Goal: Information Seeking & Learning: Check status

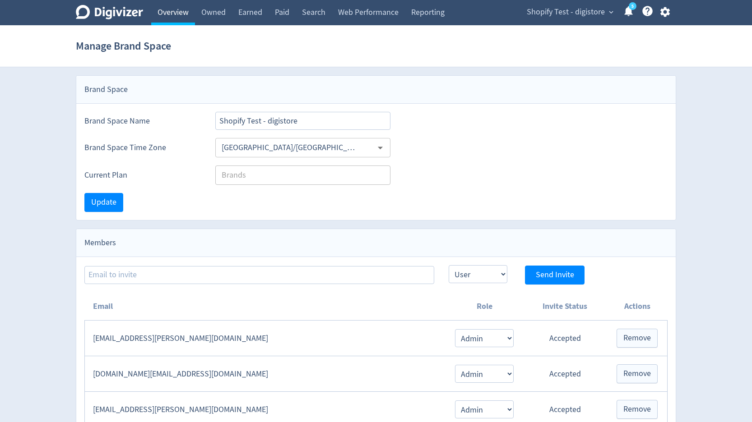
click at [183, 18] on link "Overview" at bounding box center [173, 12] width 44 height 25
click at [180, 9] on link "Overview" at bounding box center [173, 12] width 44 height 25
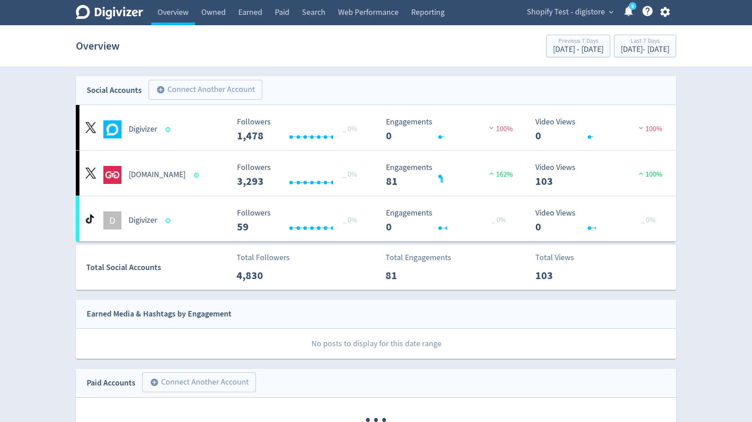
click at [538, 19] on div "Shopify Test - digistore expand_more 5 Help Center - Searchable support on usin…" at bounding box center [596, 12] width 159 height 25
click at [538, 14] on span "Shopify Test - digistore" at bounding box center [565, 12] width 78 height 14
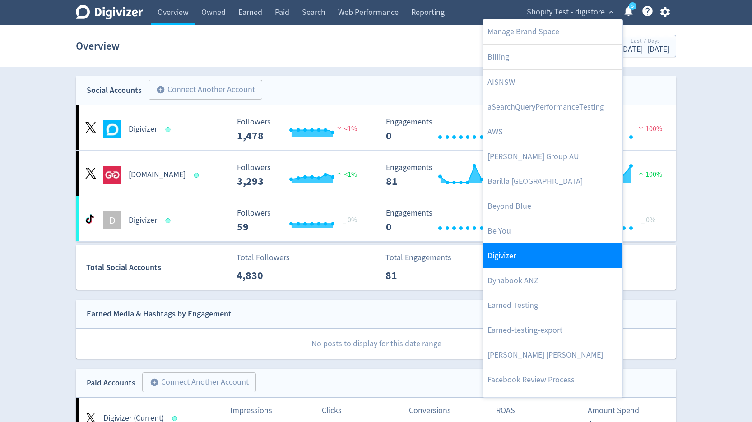
click at [501, 261] on link "Digivizer" at bounding box center [552, 256] width 139 height 25
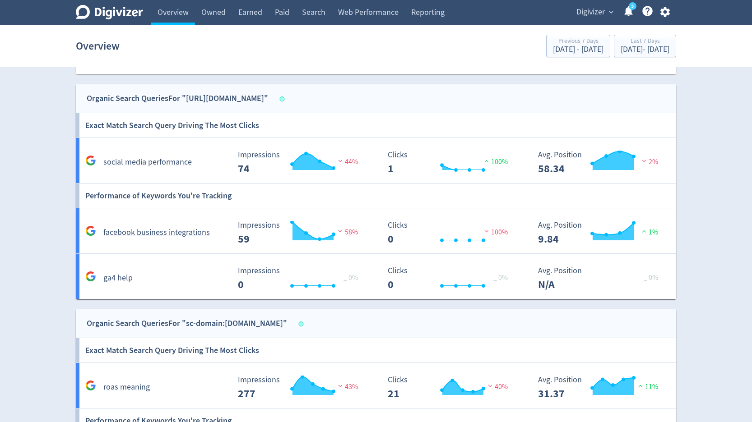
scroll to position [738, 0]
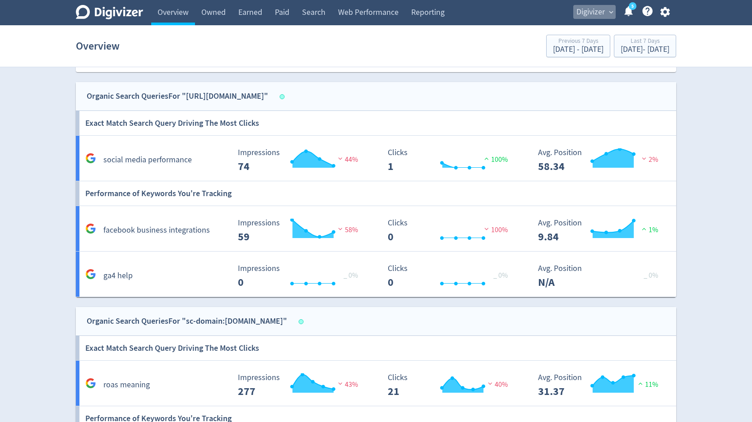
click at [597, 15] on span "Digivizer" at bounding box center [590, 12] width 28 height 14
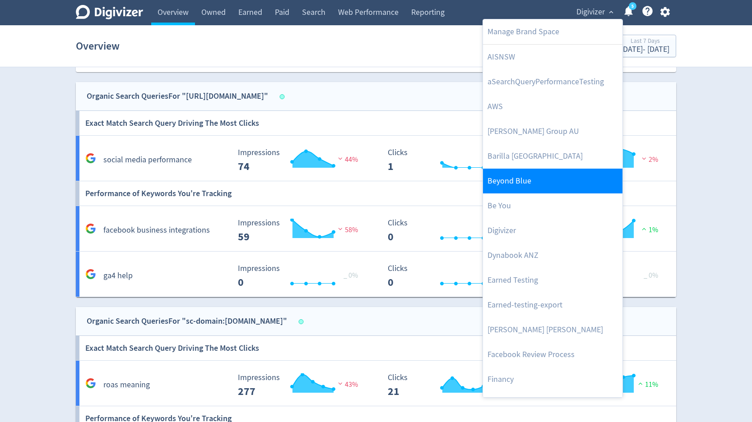
click at [523, 193] on link "Beyond Blue" at bounding box center [552, 181] width 139 height 25
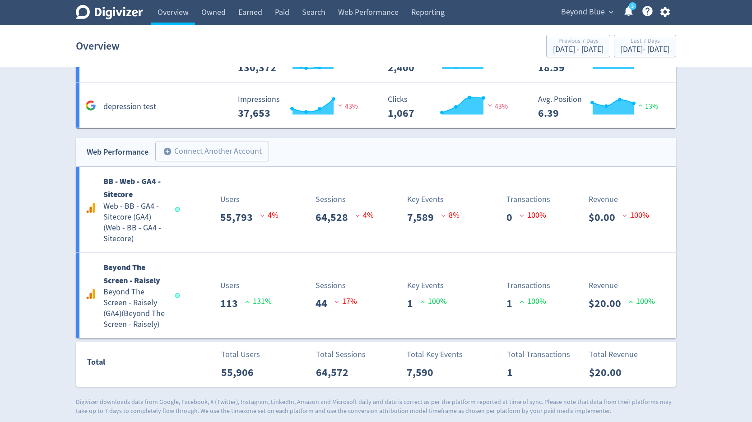
scroll to position [2048, 0]
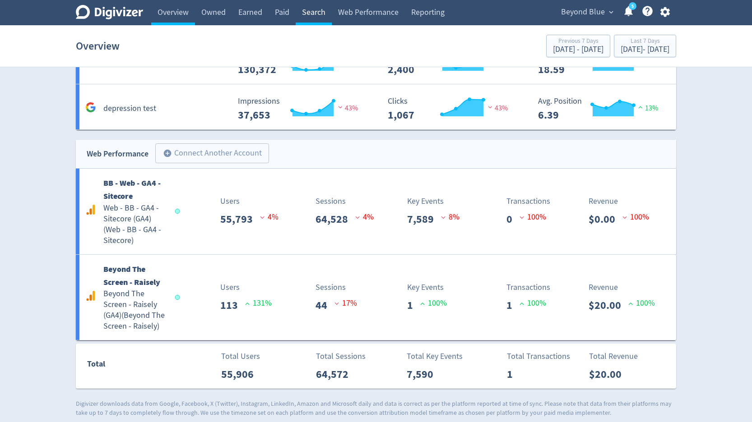
click at [305, 8] on link "Search" at bounding box center [313, 12] width 36 height 25
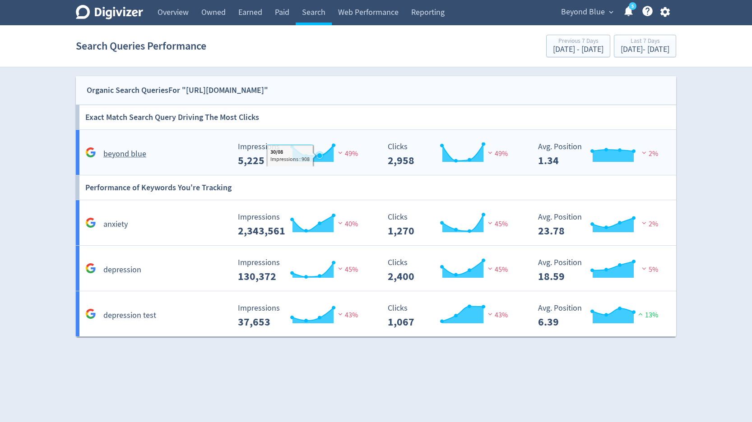
click at [322, 160] on icon "\a Impressions\a 5,225\a" at bounding box center [312, 153] width 41 height 17
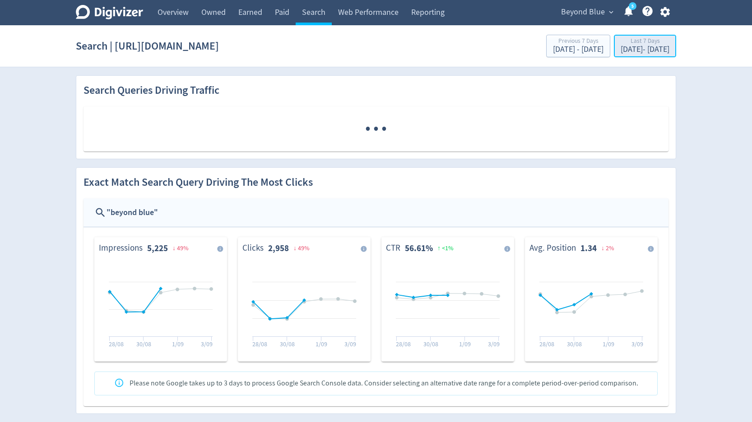
click at [620, 49] on div "Aug 28, 2025 - Sep 3, 2025" at bounding box center [644, 50] width 49 height 8
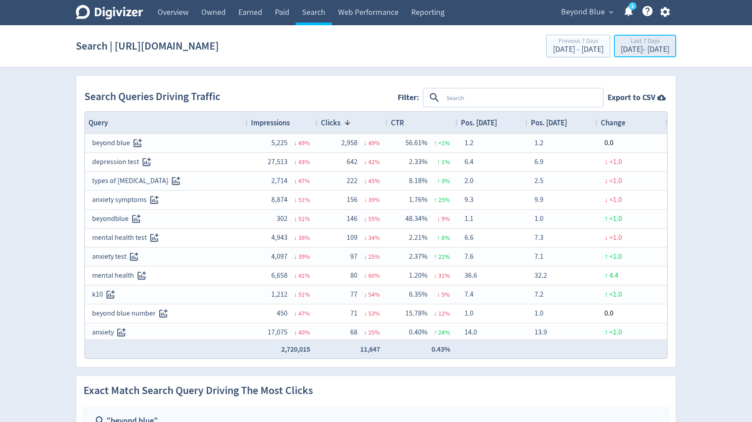
click at [639, 46] on div "Aug 28, 2025 - Sep 3, 2025" at bounding box center [644, 50] width 49 height 8
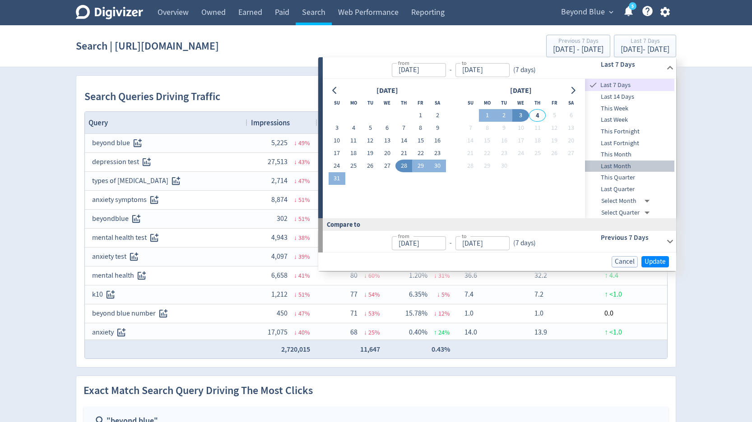
click at [610, 168] on span "Last Month" at bounding box center [629, 166] width 89 height 10
type input "Aug 01, 2025"
type input "Aug 31, 2025"
type input "Jul 01, 2025"
type input "Jul 31, 2025"
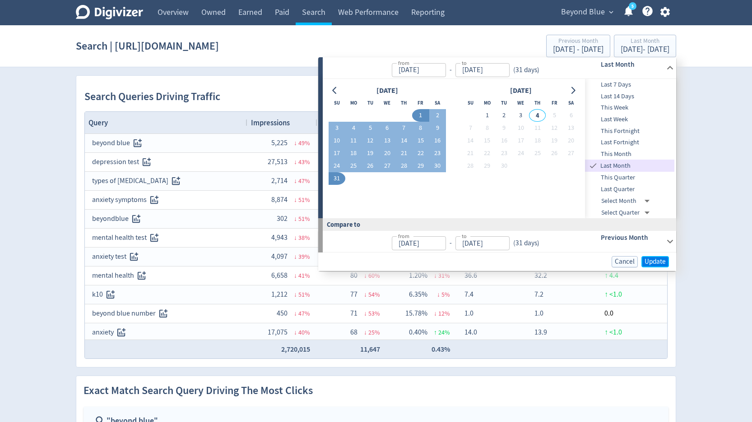
click at [653, 259] on span "Update" at bounding box center [654, 261] width 21 height 7
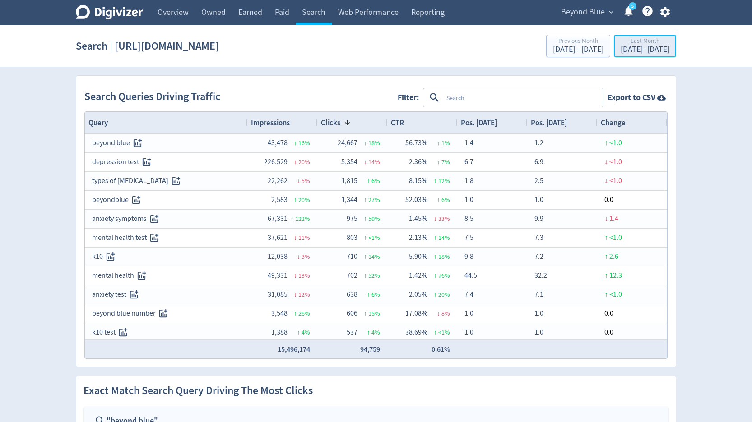
click at [620, 46] on div "Aug 1, 2025 - Aug 31, 2025" at bounding box center [644, 50] width 49 height 8
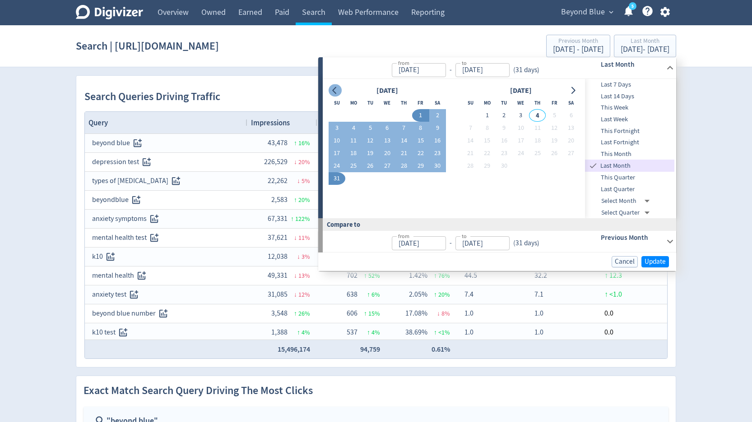
click at [338, 91] on icon "Go to previous month" at bounding box center [334, 90] width 7 height 7
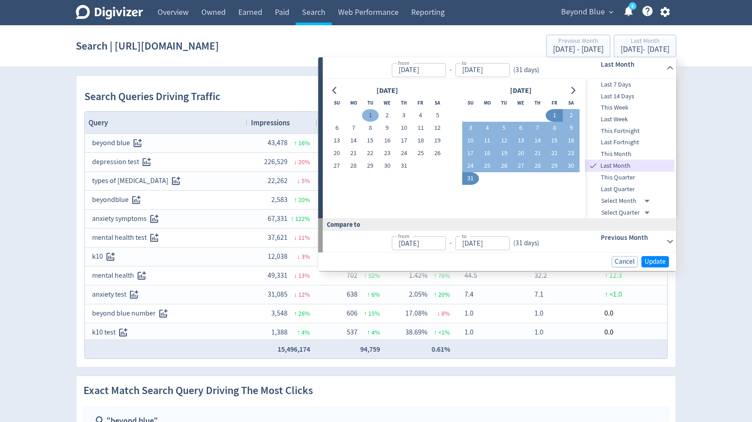
click at [374, 113] on button "1" at bounding box center [370, 115] width 17 height 13
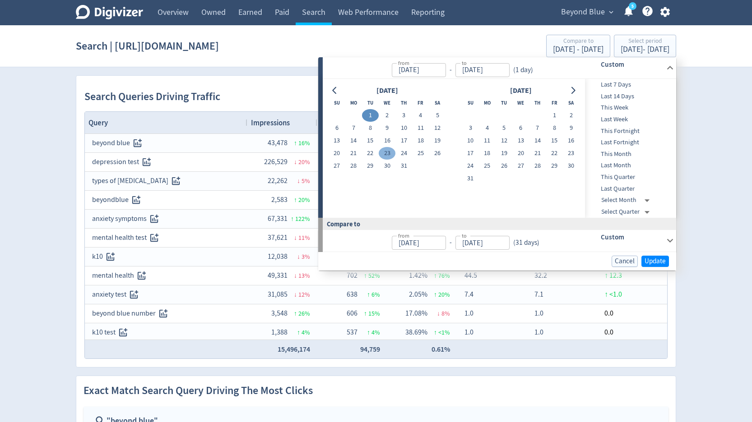
type input "Jul 01, 2025"
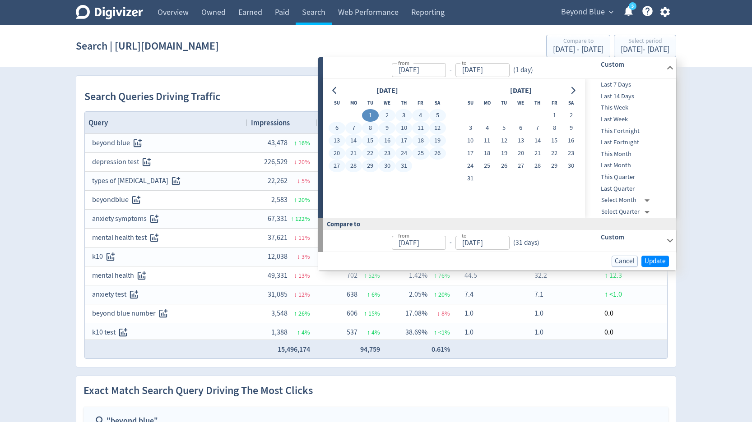
click at [403, 169] on button "31" at bounding box center [403, 166] width 17 height 13
type input "Jul 31, 2025"
type input "May 31, 2025"
type input "Jun 30, 2025"
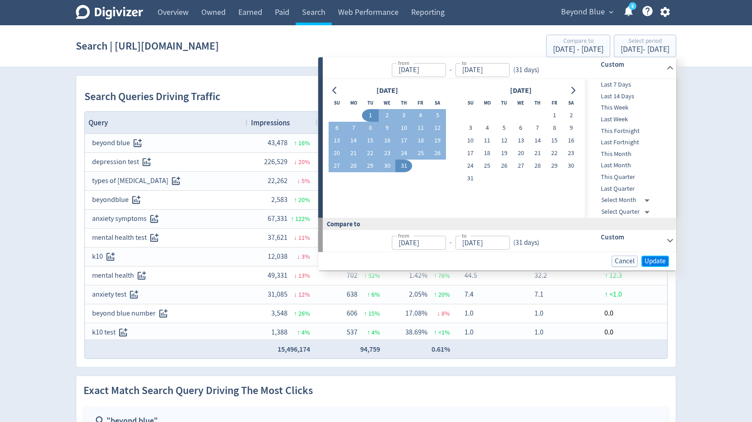
click at [654, 260] on span "Update" at bounding box center [654, 261] width 21 height 7
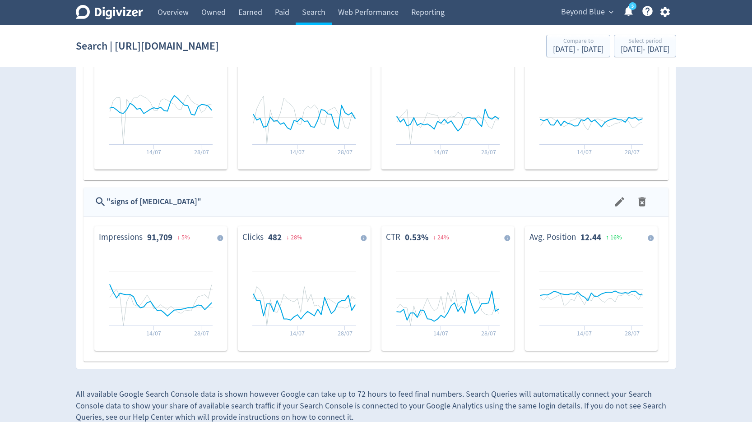
scroll to position [1177, 0]
